Goal: Task Accomplishment & Management: Use online tool/utility

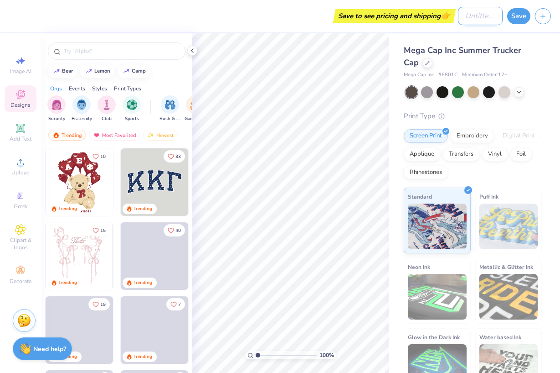
click at [464, 16] on input "Design Title" at bounding box center [480, 16] width 45 height 18
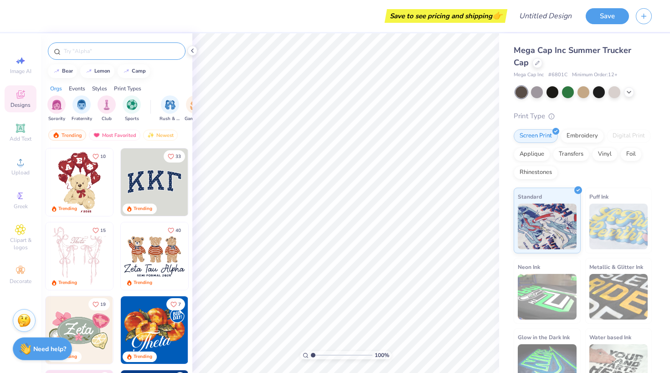
click at [109, 53] on input "text" at bounding box center [121, 51] width 117 height 9
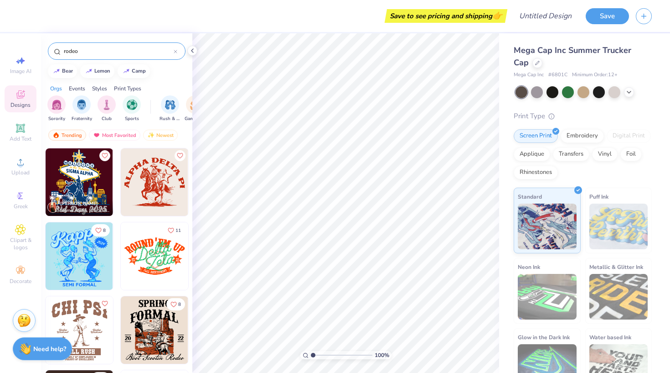
type input "rodeo"
click at [159, 181] on img at bounding box center [154, 181] width 67 height 67
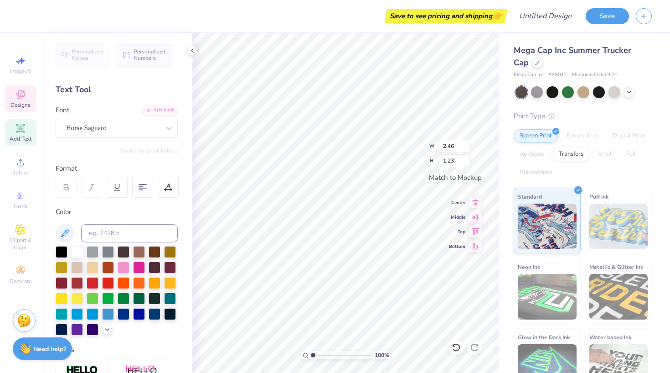
scroll to position [0, 1]
type textarea "ALPHA Phi"
click at [486, 16] on div "Save to see pricing and shipping 👉" at bounding box center [446, 16] width 118 height 14
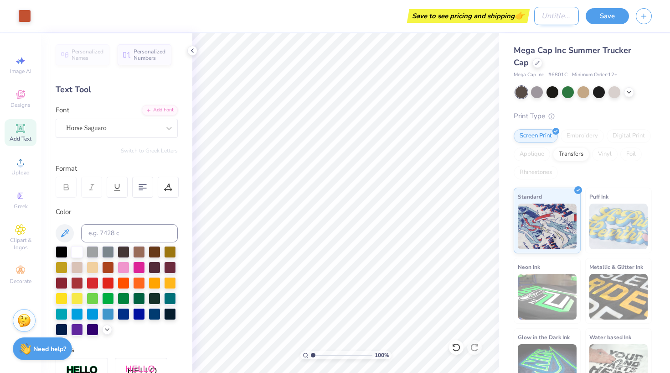
click at [534, 16] on input "Design Title" at bounding box center [556, 16] width 45 height 18
click at [191, 47] on icon at bounding box center [192, 50] width 7 height 7
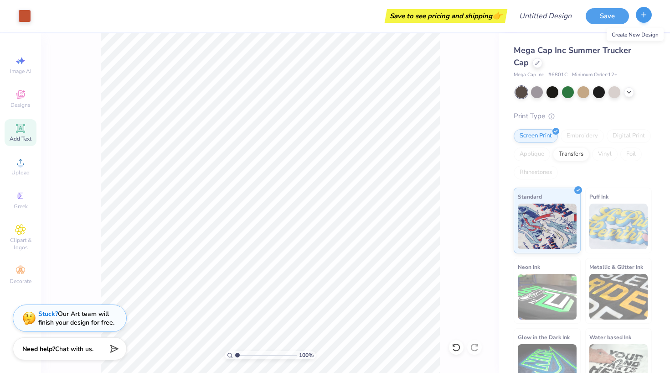
click at [560, 16] on icon "button" at bounding box center [644, 15] width 8 height 8
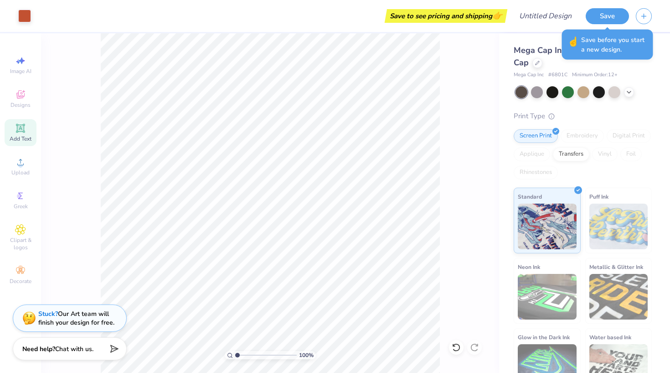
click at [468, 90] on div "100 %" at bounding box center [270, 202] width 458 height 339
click at [541, 19] on input "Design Title" at bounding box center [556, 16] width 45 height 18
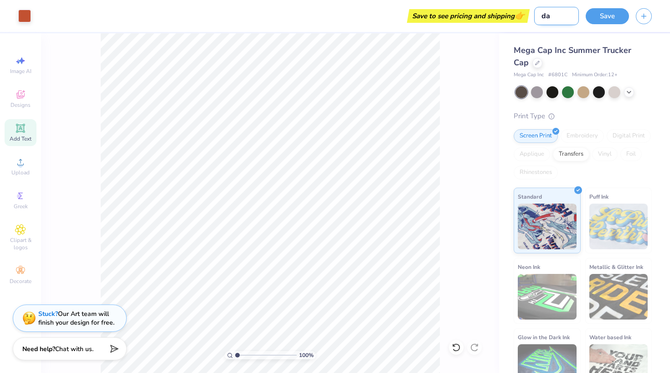
type input "d"
type input "rodeo hat"
click at [560, 13] on button "Save" at bounding box center [607, 15] width 43 height 16
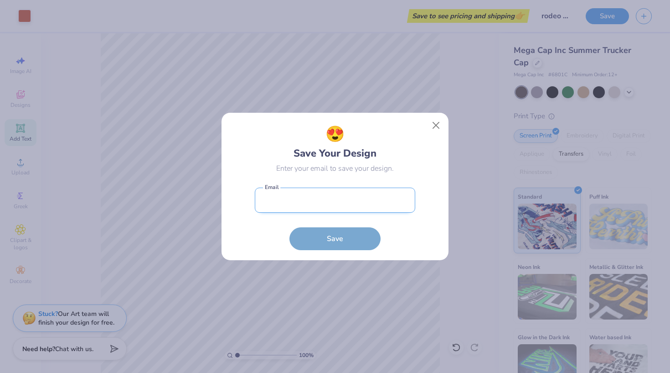
click at [328, 200] on input "email" at bounding box center [335, 199] width 161 height 25
type input "[EMAIL_ADDRESS][DOMAIN_NAME]"
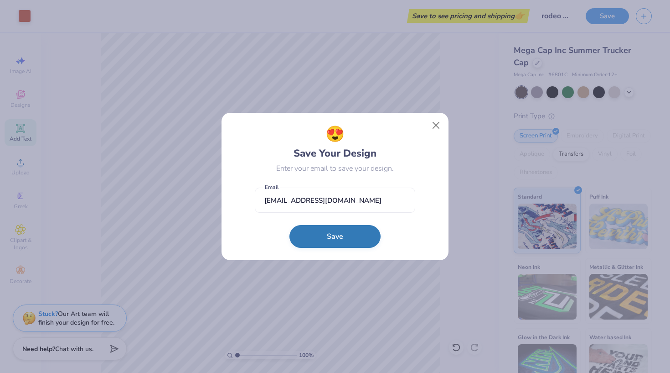
click at [328, 238] on button "Save" at bounding box center [335, 236] width 91 height 23
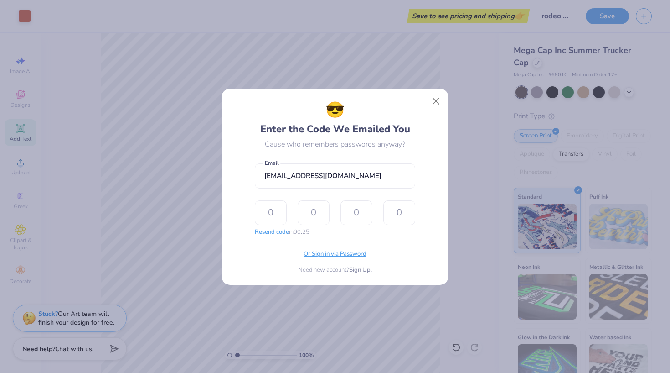
click at [339, 253] on span "Or Sign in via Password" at bounding box center [335, 253] width 63 height 9
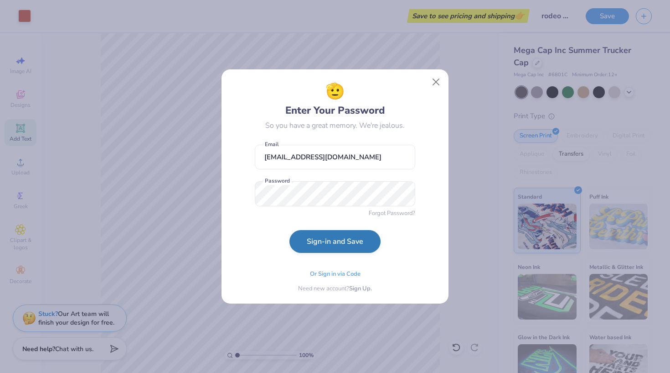
click at [337, 247] on button "Sign-in and Save" at bounding box center [335, 241] width 91 height 23
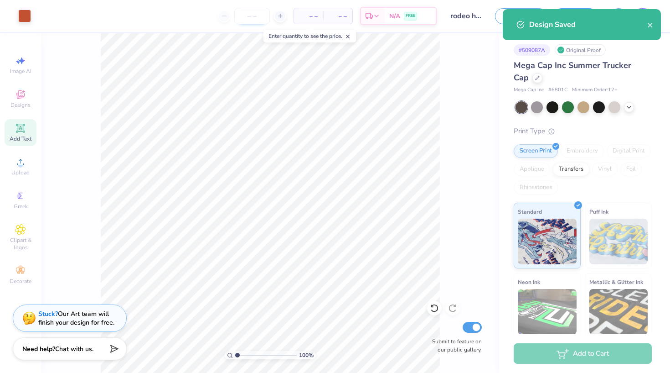
click at [255, 18] on input "number" at bounding box center [252, 16] width 36 height 16
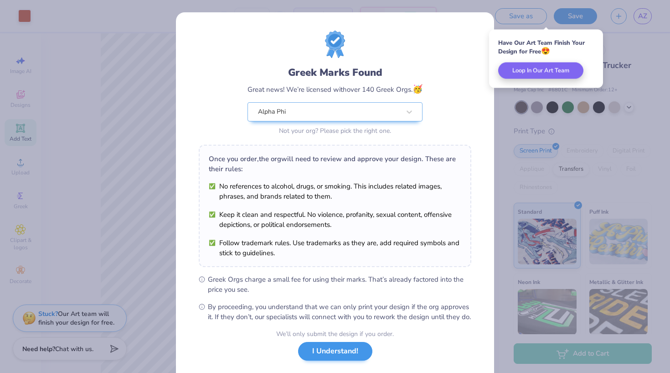
click at [338, 360] on button "I Understand!" at bounding box center [335, 351] width 74 height 19
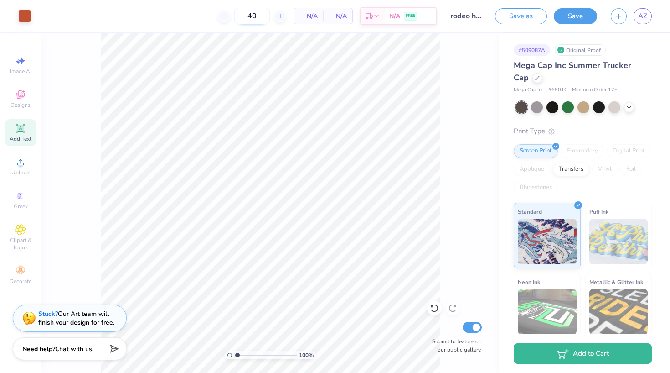
type input "400"
